Goal: Task Accomplishment & Management: Use online tool/utility

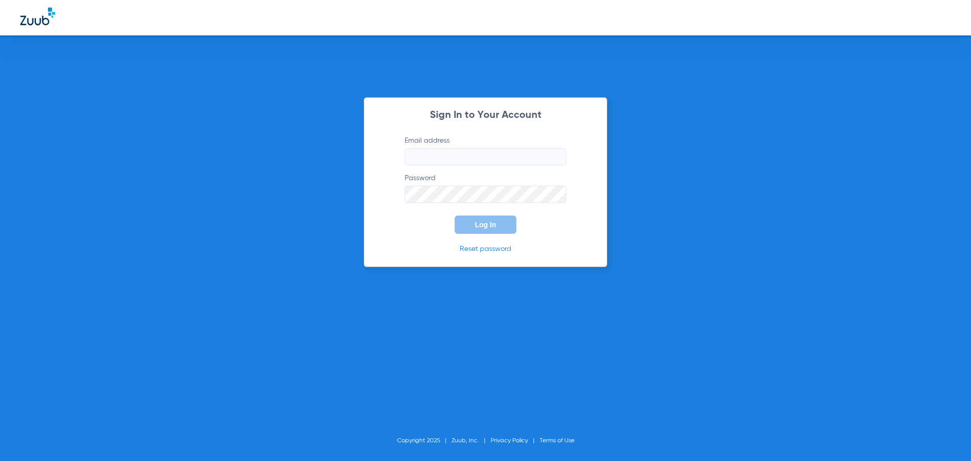
type input "[EMAIL_ADDRESS][DOMAIN_NAME]"
click at [486, 229] on button "Log In" at bounding box center [486, 225] width 62 height 18
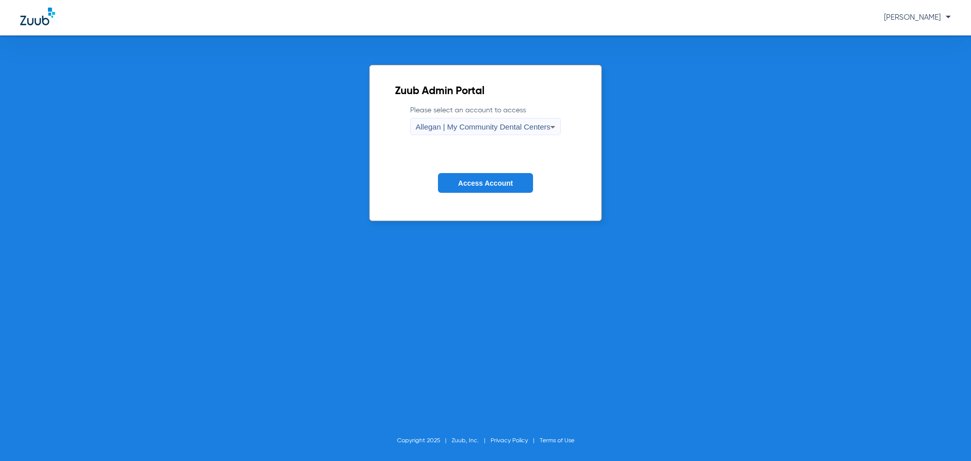
click at [433, 125] on span "Allegan | My Community Dental Centers" at bounding box center [483, 126] width 135 height 9
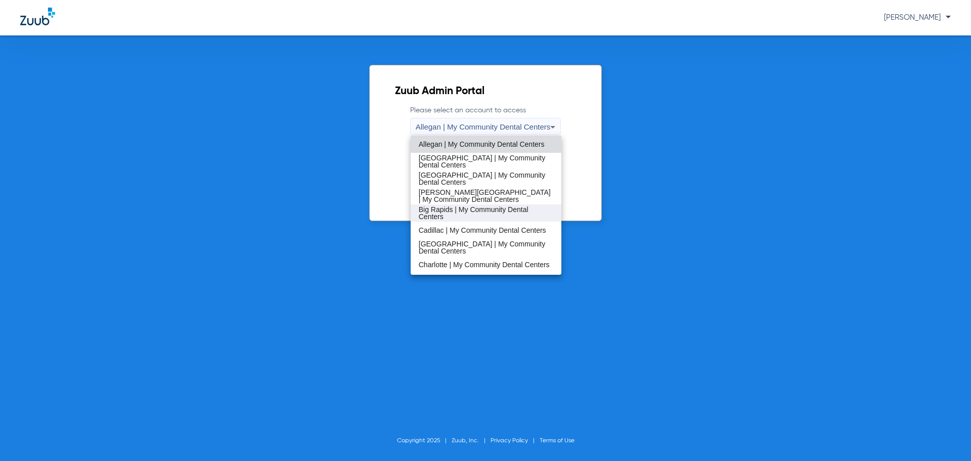
click at [442, 216] on span "Big Rapids | My Community Dental Centers" at bounding box center [486, 213] width 135 height 14
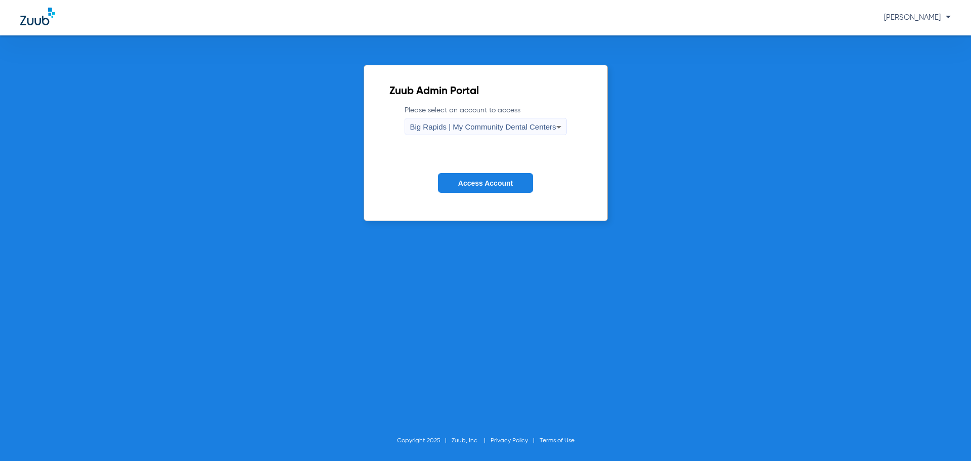
drag, startPoint x: 462, startPoint y: 180, endPoint x: 466, endPoint y: 190, distance: 11.4
click at [462, 179] on span "Access Account" at bounding box center [485, 183] width 55 height 8
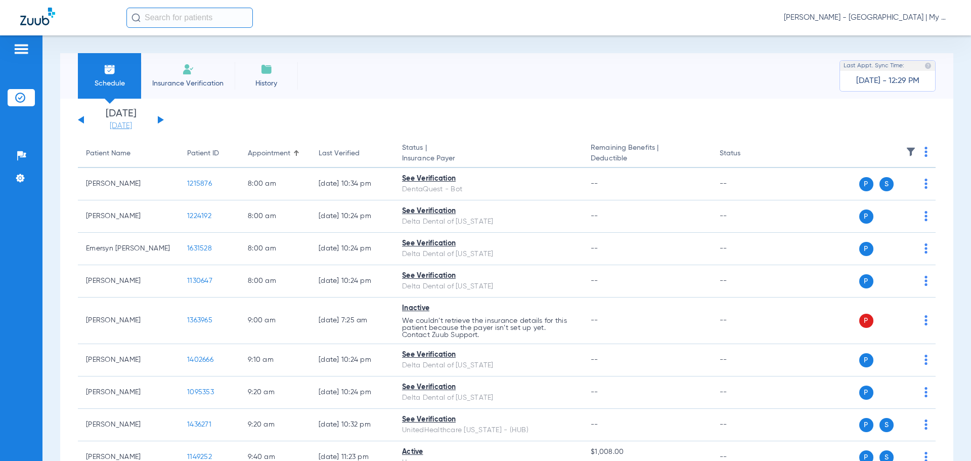
click at [124, 127] on link "[DATE]" at bounding box center [121, 126] width 61 height 10
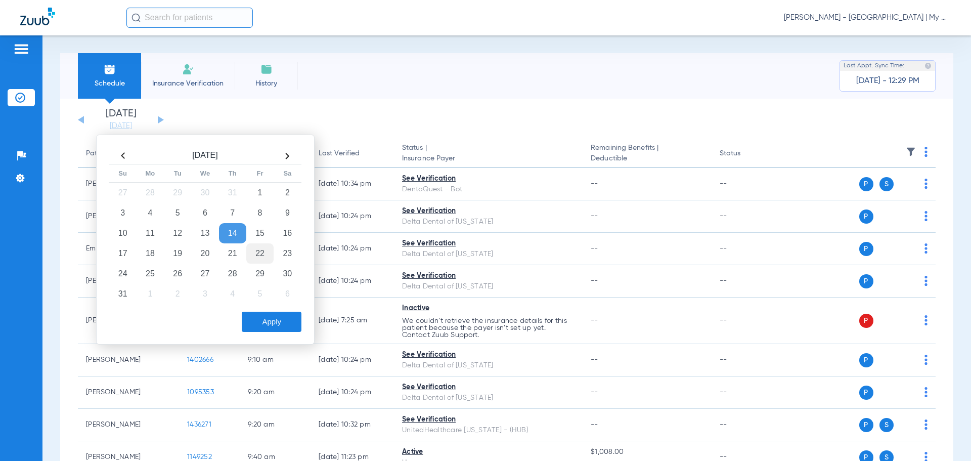
click at [263, 257] on td "22" at bounding box center [259, 253] width 27 height 20
click at [282, 324] on button "Apply" at bounding box center [272, 322] width 60 height 20
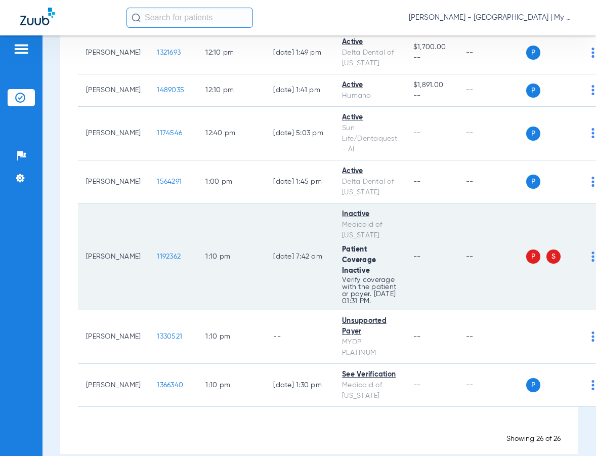
scroll to position [1208, 0]
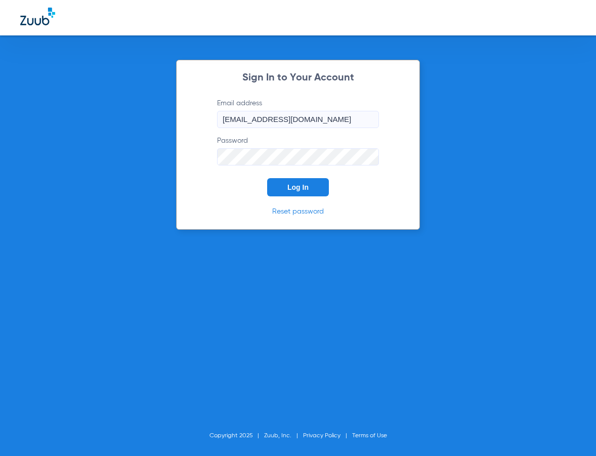
click at [313, 185] on button "Log In" at bounding box center [298, 187] width 62 height 18
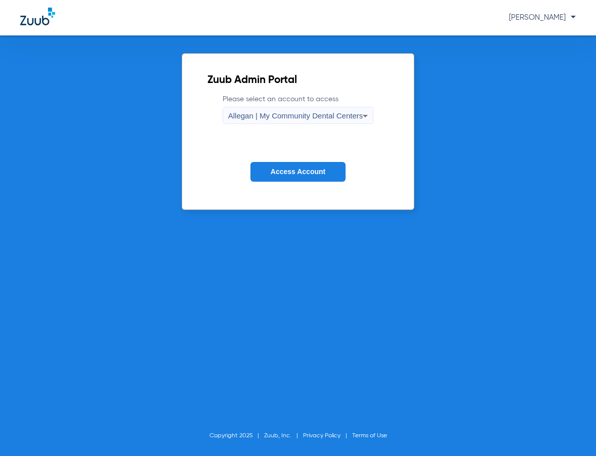
click at [294, 121] on div "Allegan | My Community Dental Centers" at bounding box center [295, 115] width 135 height 17
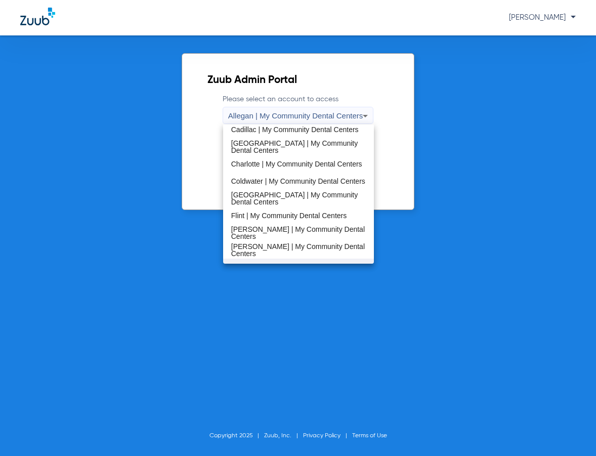
scroll to position [253, 0]
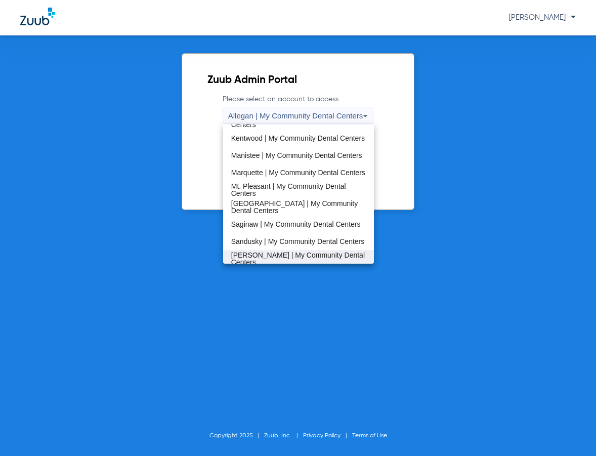
click at [272, 254] on span "[PERSON_NAME] | My Community Dental Centers" at bounding box center [298, 258] width 135 height 14
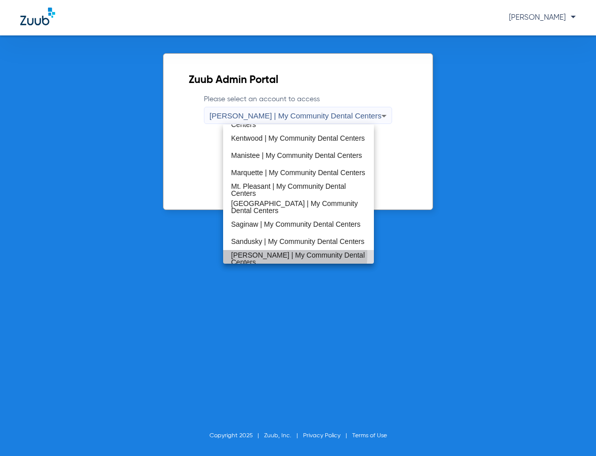
scroll to position [0, 0]
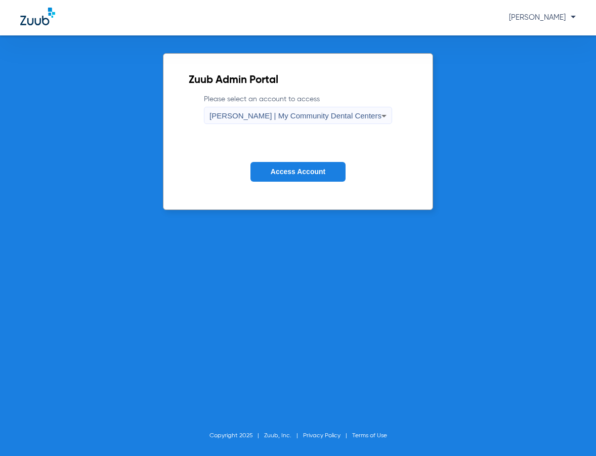
click at [294, 184] on form "Please select an account to access Sidney | My Community Dental Centers Access …" at bounding box center [298, 145] width 219 height 103
click at [285, 170] on span "Access Account" at bounding box center [298, 171] width 55 height 8
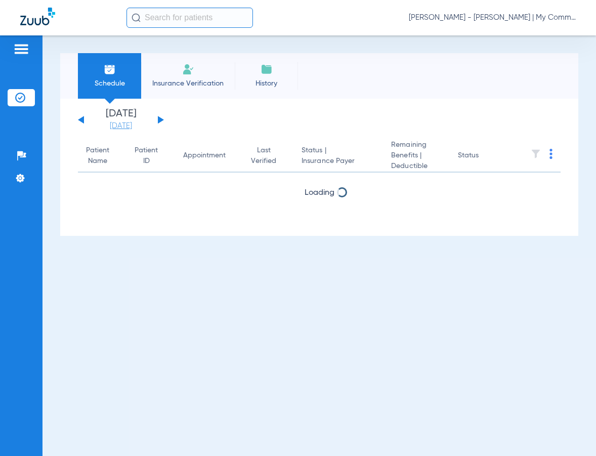
click at [136, 130] on link "[DATE]" at bounding box center [121, 126] width 61 height 10
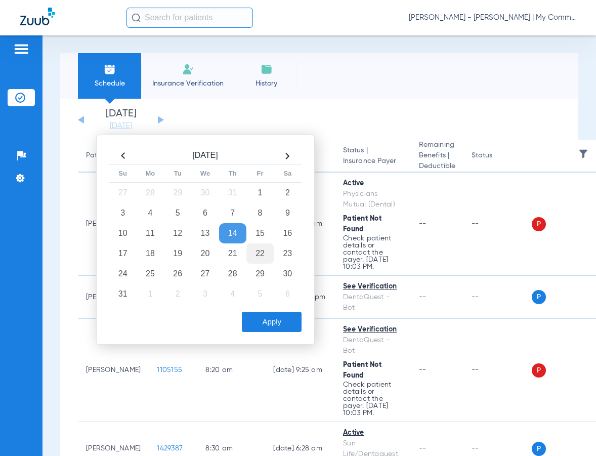
click at [264, 255] on td "22" at bounding box center [259, 253] width 27 height 20
click at [274, 327] on button "Apply" at bounding box center [272, 322] width 60 height 20
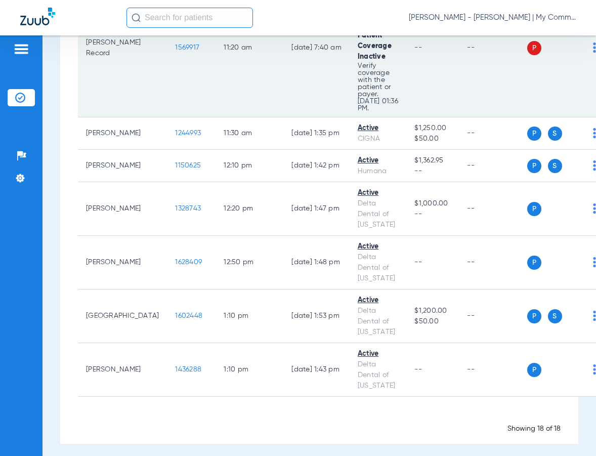
scroll to position [842, 0]
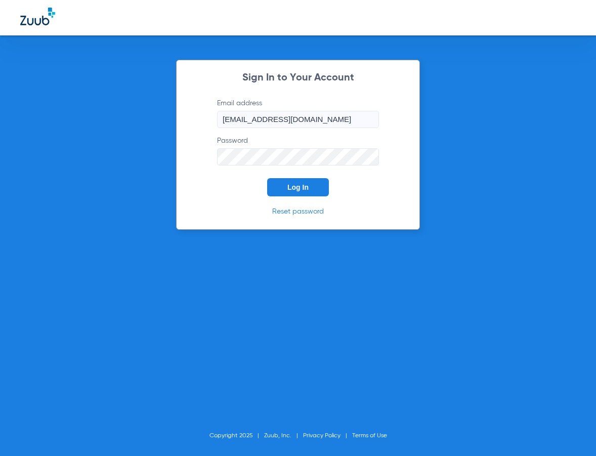
click at [309, 192] on button "Log In" at bounding box center [298, 187] width 62 height 18
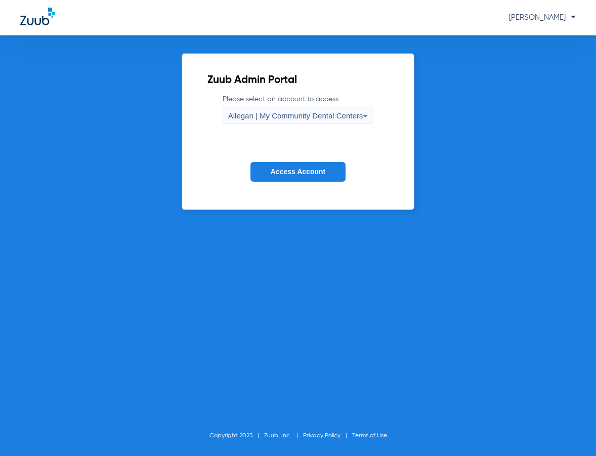
click at [325, 110] on div "Allegan | My Community Dental Centers" at bounding box center [295, 115] width 135 height 17
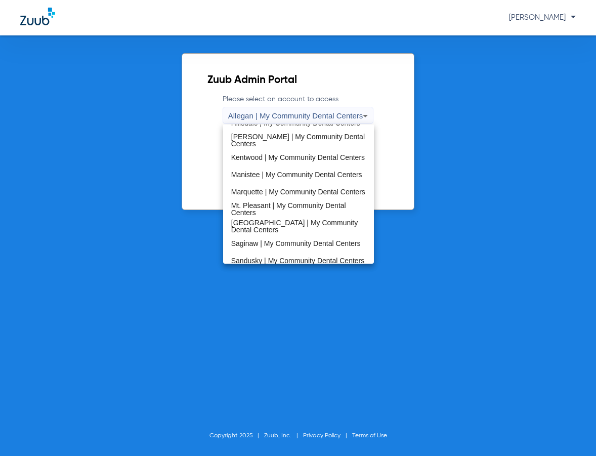
scroll to position [325, 0]
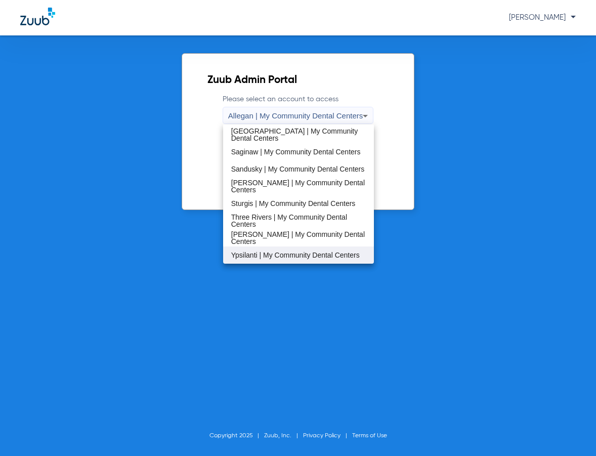
click at [257, 252] on span "Ypsilanti | My Community Dental Centers" at bounding box center [295, 254] width 128 height 7
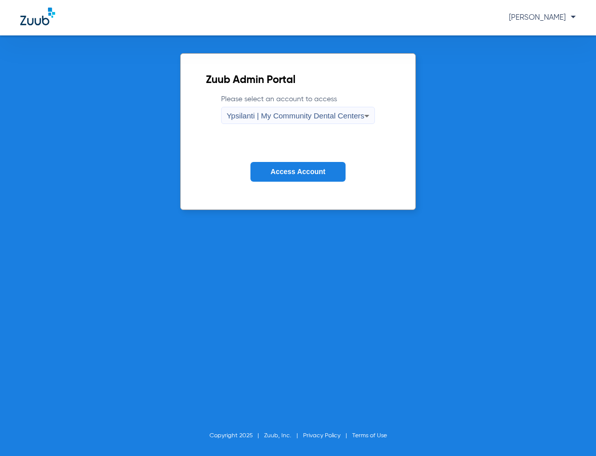
click at [272, 178] on button "Access Account" at bounding box center [297, 172] width 95 height 20
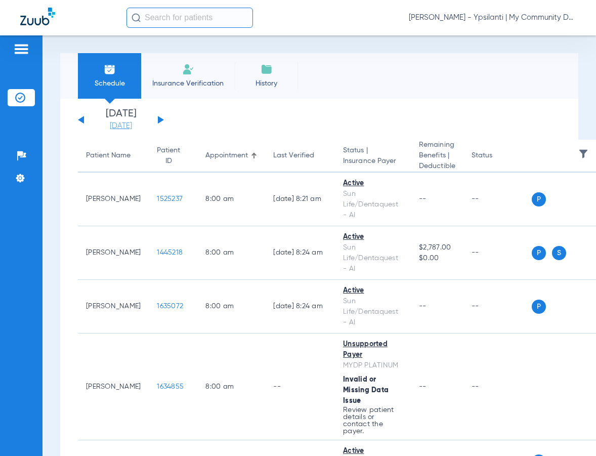
click at [119, 126] on link "[DATE]" at bounding box center [121, 126] width 61 height 10
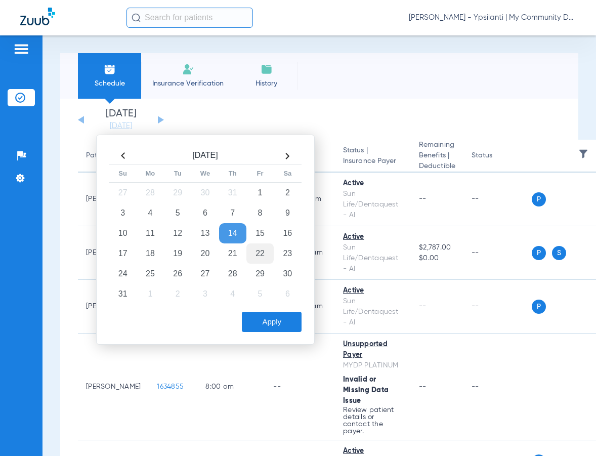
click at [257, 257] on td "22" at bounding box center [259, 253] width 27 height 20
click at [257, 320] on button "Apply" at bounding box center [272, 322] width 60 height 20
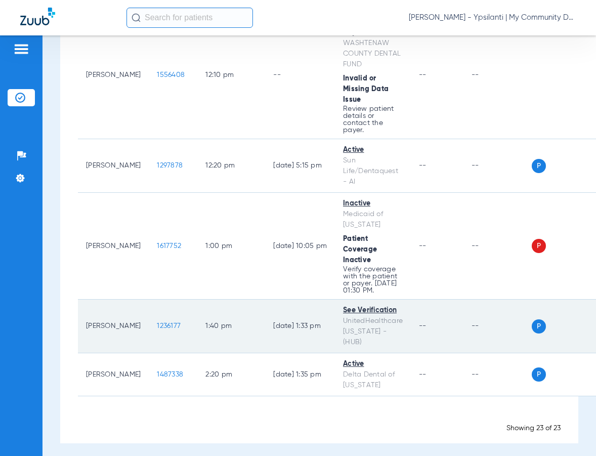
scroll to position [1309, 0]
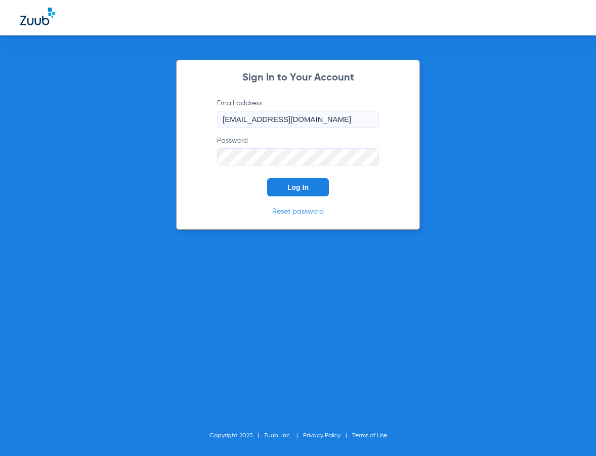
click at [296, 181] on button "Log In" at bounding box center [298, 187] width 62 height 18
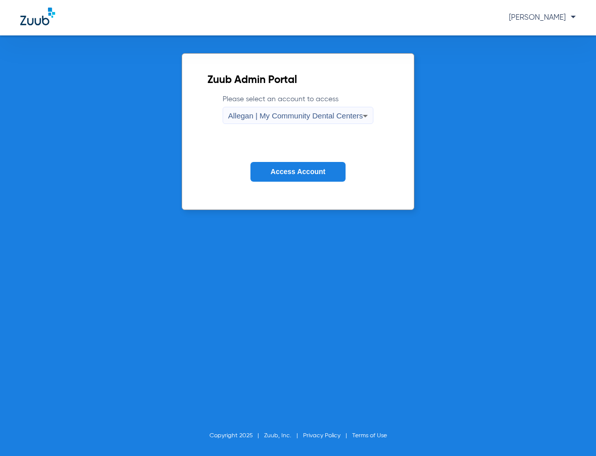
click at [272, 122] on div "Allegan | My Community Dental Centers" at bounding box center [295, 115] width 135 height 17
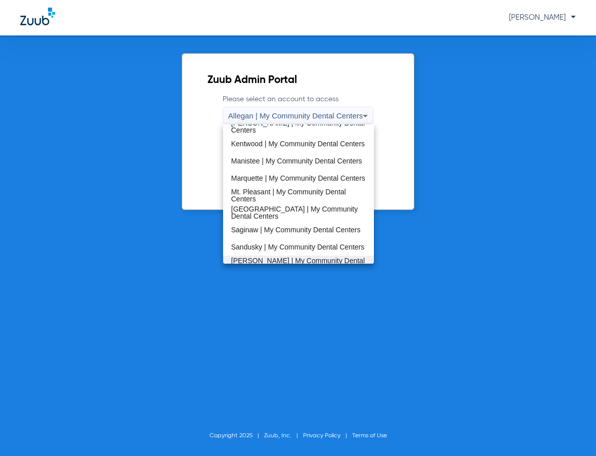
scroll to position [224, 0]
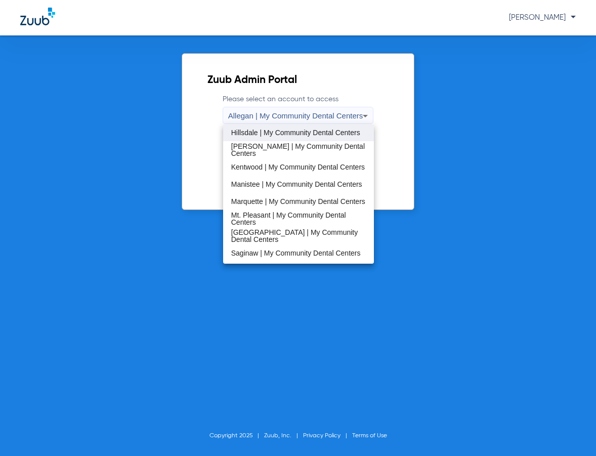
click at [264, 136] on span "Hillsdale | My Community Dental Centers" at bounding box center [295, 132] width 129 height 7
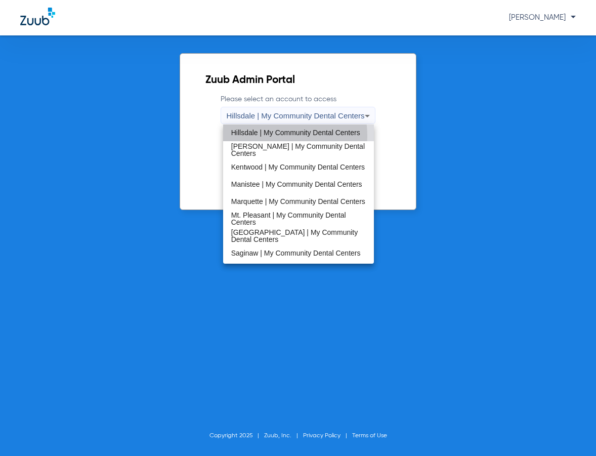
scroll to position [0, 0]
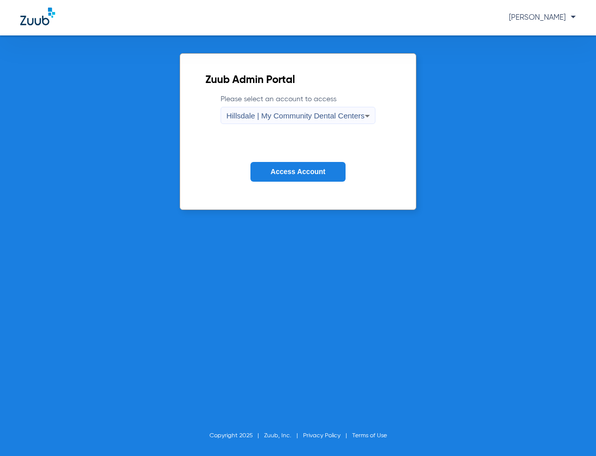
click at [281, 171] on span "Access Account" at bounding box center [298, 171] width 55 height 8
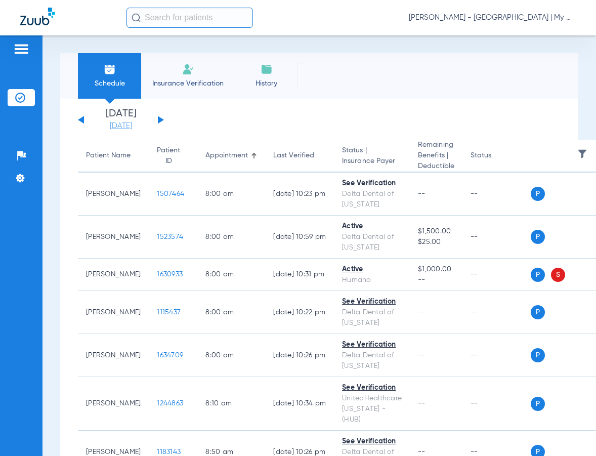
click at [118, 124] on link "[DATE]" at bounding box center [121, 126] width 61 height 10
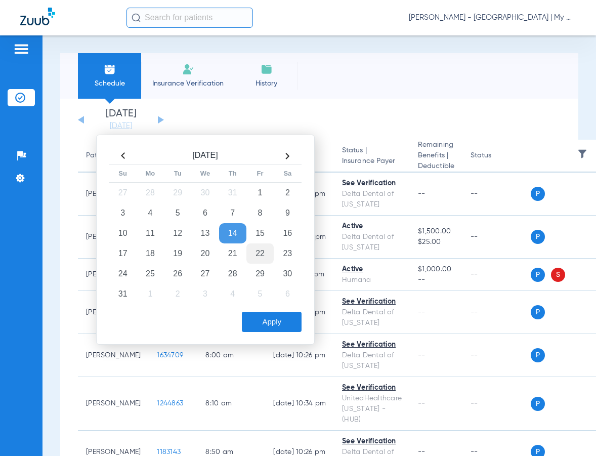
click at [260, 252] on td "22" at bounding box center [259, 253] width 27 height 20
click at [257, 320] on button "Apply" at bounding box center [272, 322] width 60 height 20
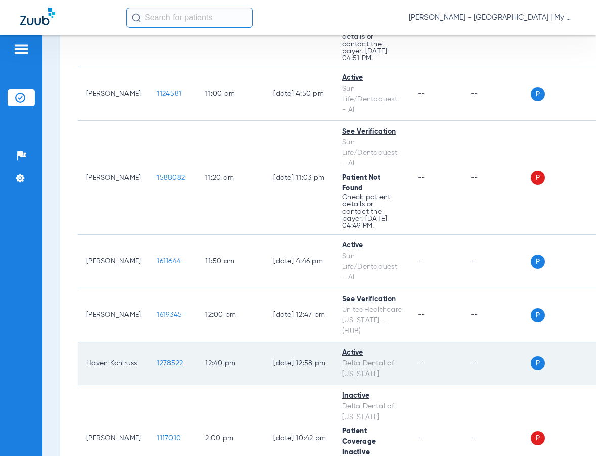
scroll to position [699, 0]
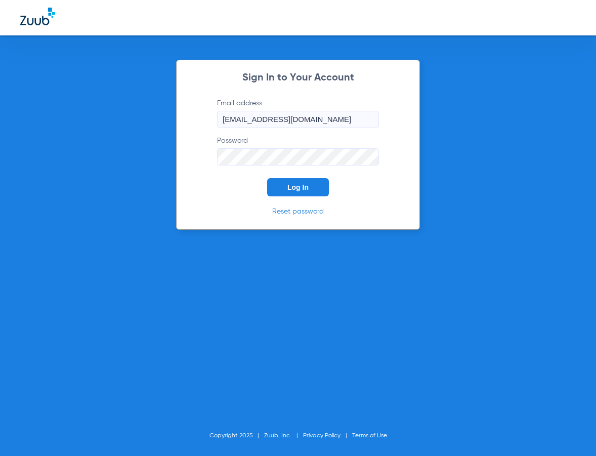
click at [275, 181] on button "Log In" at bounding box center [298, 187] width 62 height 18
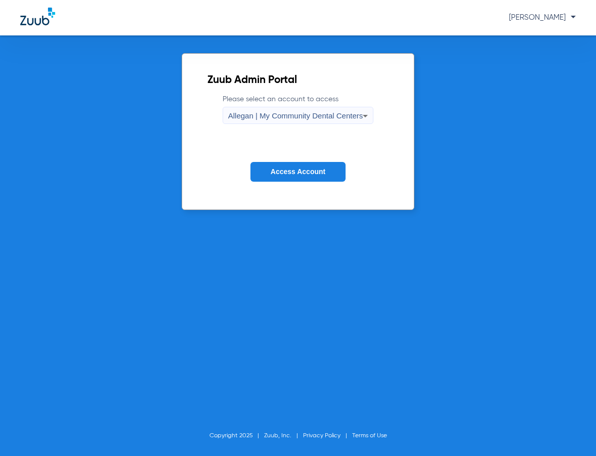
click at [274, 118] on span "Allegan | My Community Dental Centers" at bounding box center [295, 115] width 135 height 9
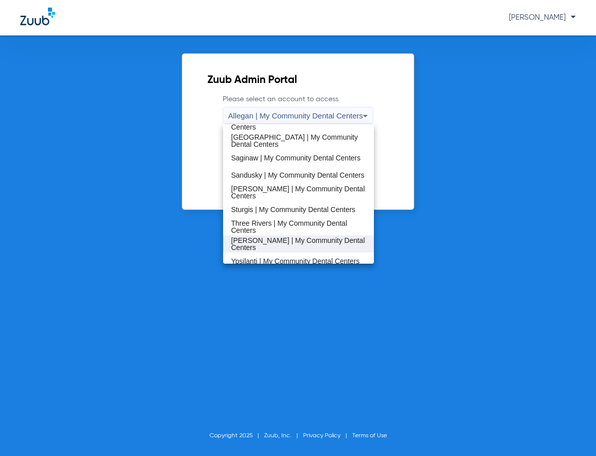
scroll to position [325, 0]
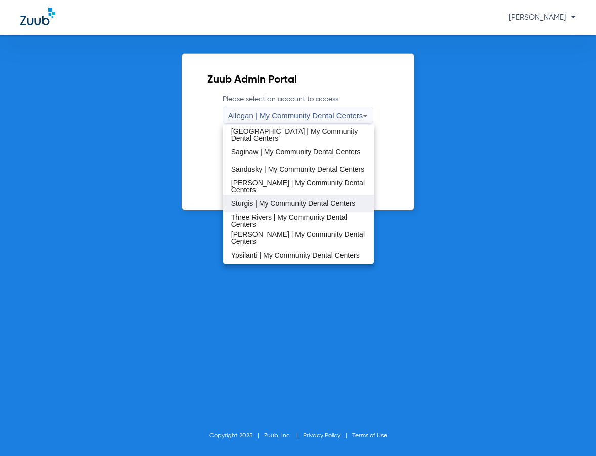
click at [262, 205] on span "Sturgis | My Community Dental Centers" at bounding box center [293, 203] width 124 height 7
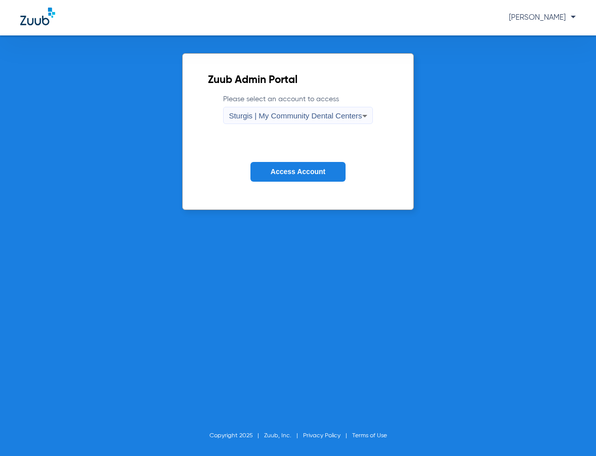
click at [275, 166] on button "Access Account" at bounding box center [297, 172] width 95 height 20
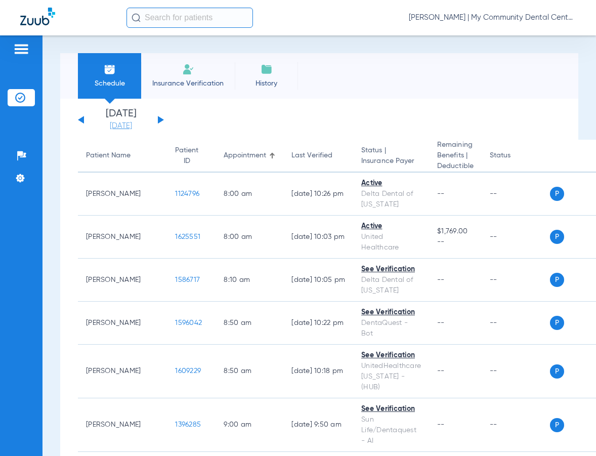
click at [129, 122] on link "[DATE]" at bounding box center [121, 126] width 61 height 10
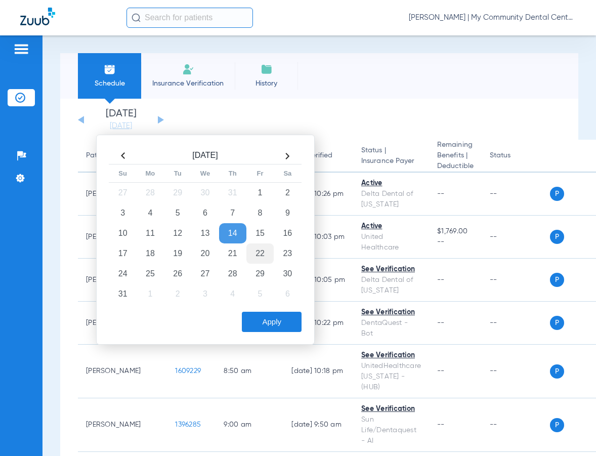
click at [257, 260] on td "22" at bounding box center [259, 253] width 27 height 20
click at [267, 324] on button "Apply" at bounding box center [272, 322] width 60 height 20
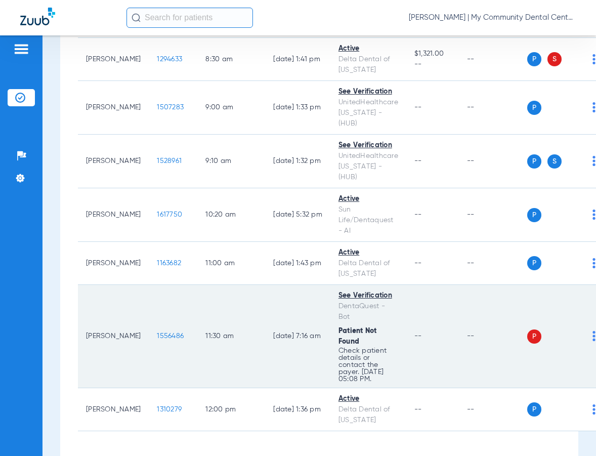
scroll to position [239, 0]
